Goal: Information Seeking & Learning: Understand process/instructions

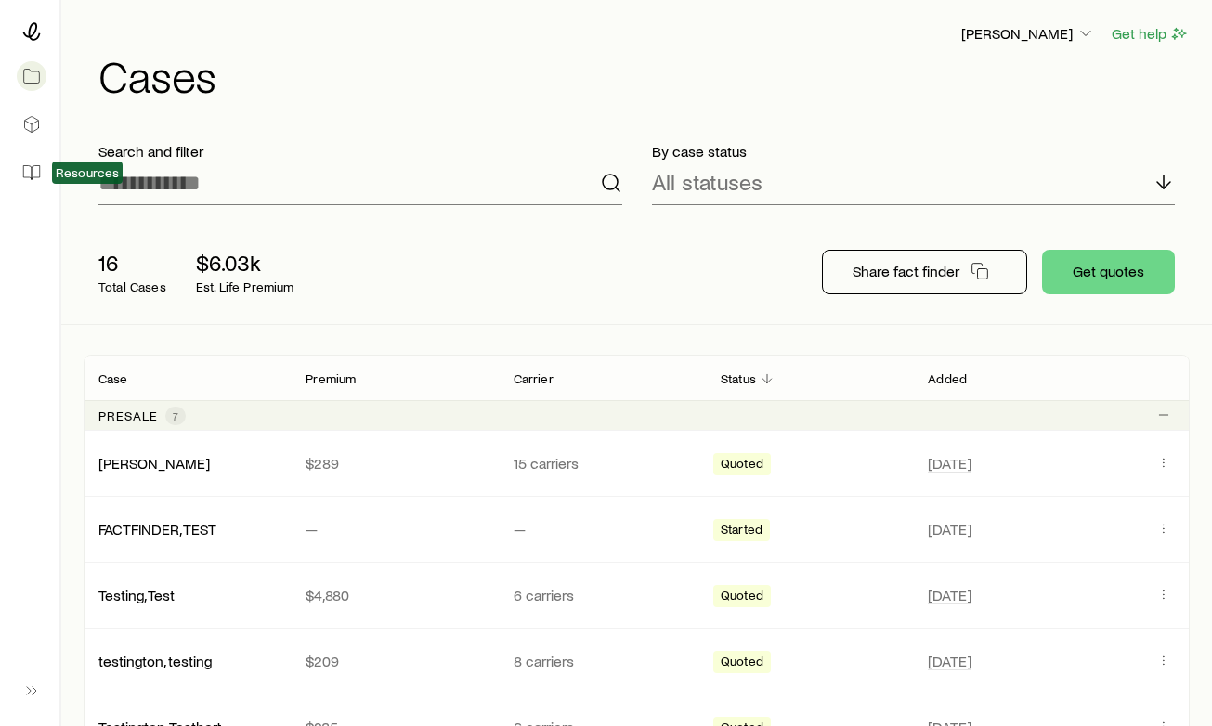
click at [46, 179] on div "Resources" at bounding box center [29, 104] width 59 height 208
click at [32, 170] on icon at bounding box center [35, 173] width 7 height 14
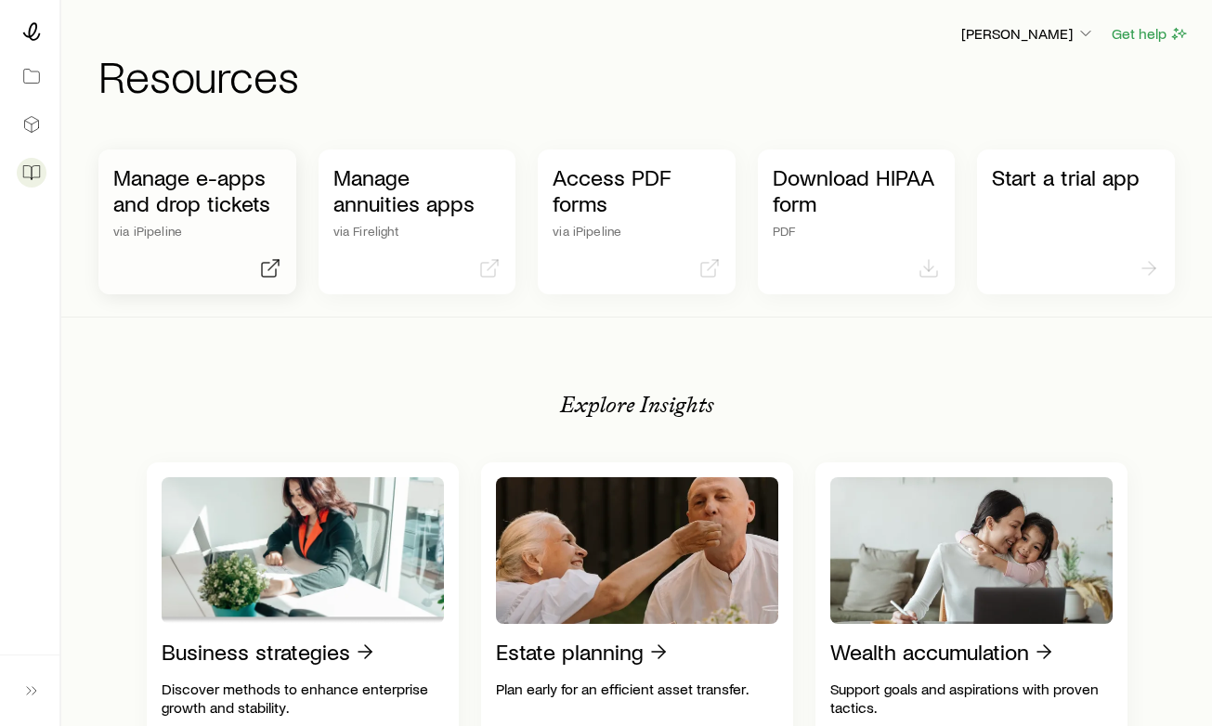
click at [189, 194] on p "Manage e-apps and drop tickets" at bounding box center [197, 190] width 168 height 52
click at [202, 188] on p "Manage e-apps and drop tickets" at bounding box center [197, 190] width 168 height 52
click at [218, 197] on p "Manage e-apps and drop tickets" at bounding box center [197, 190] width 168 height 52
click at [247, 232] on p "via iPipeline" at bounding box center [197, 231] width 168 height 15
